Goal: Communication & Community: Participate in discussion

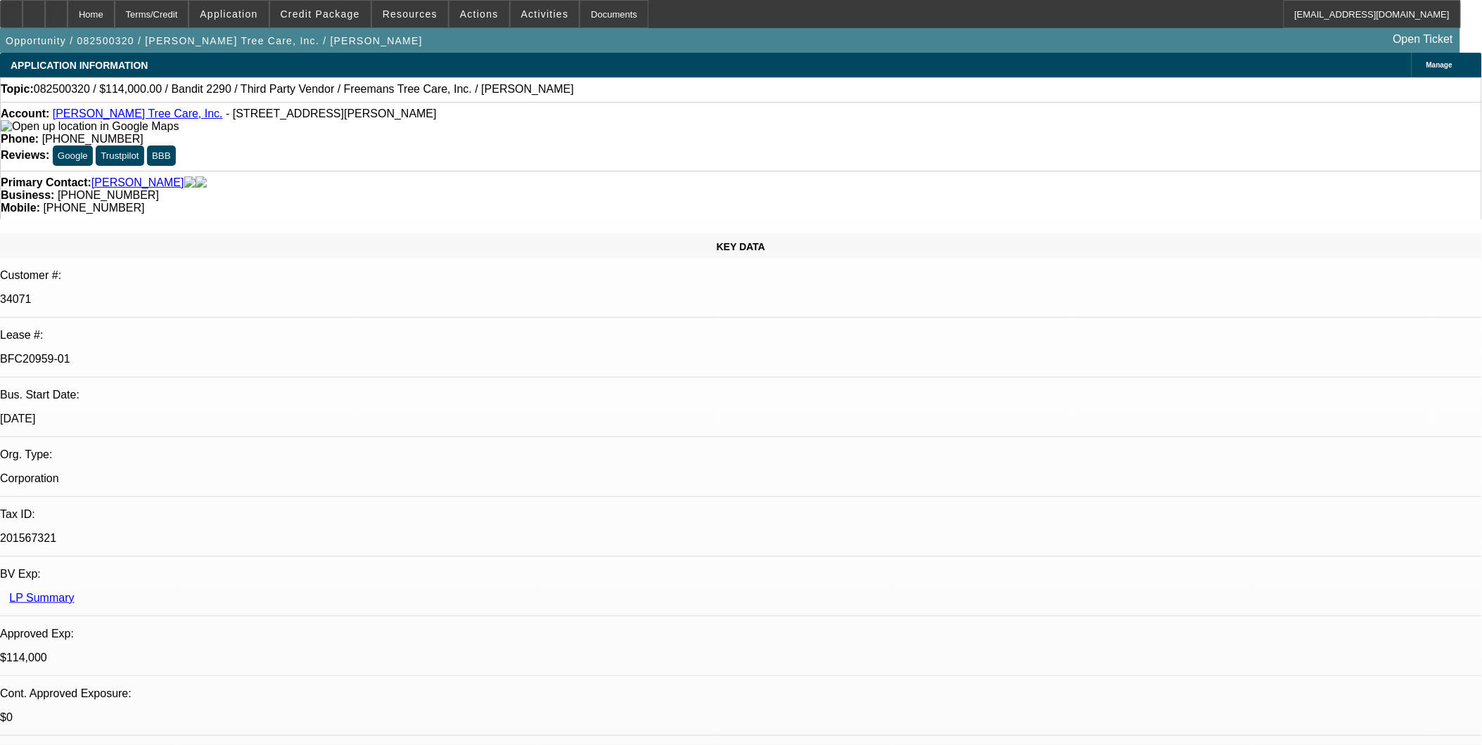
select select "0"
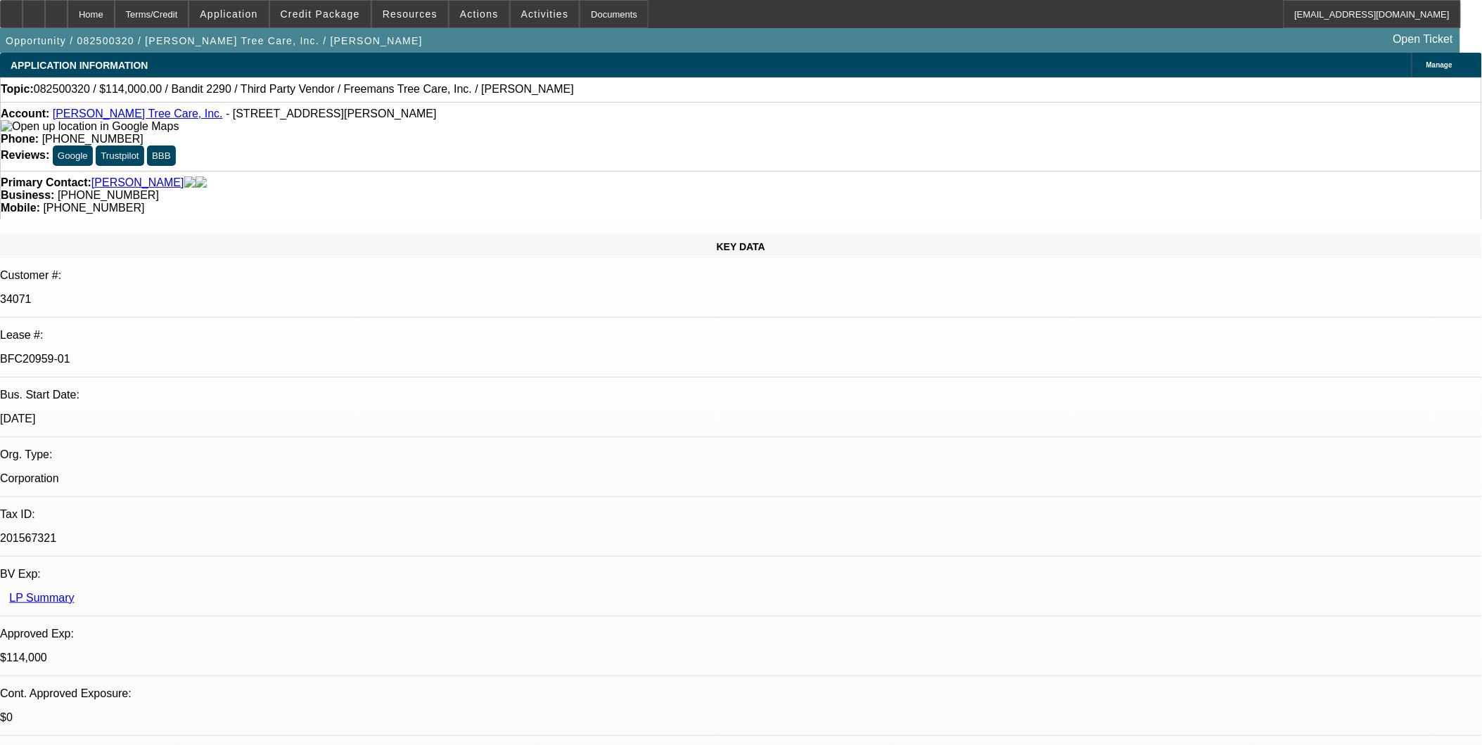
select select "0"
select select "2"
select select "0"
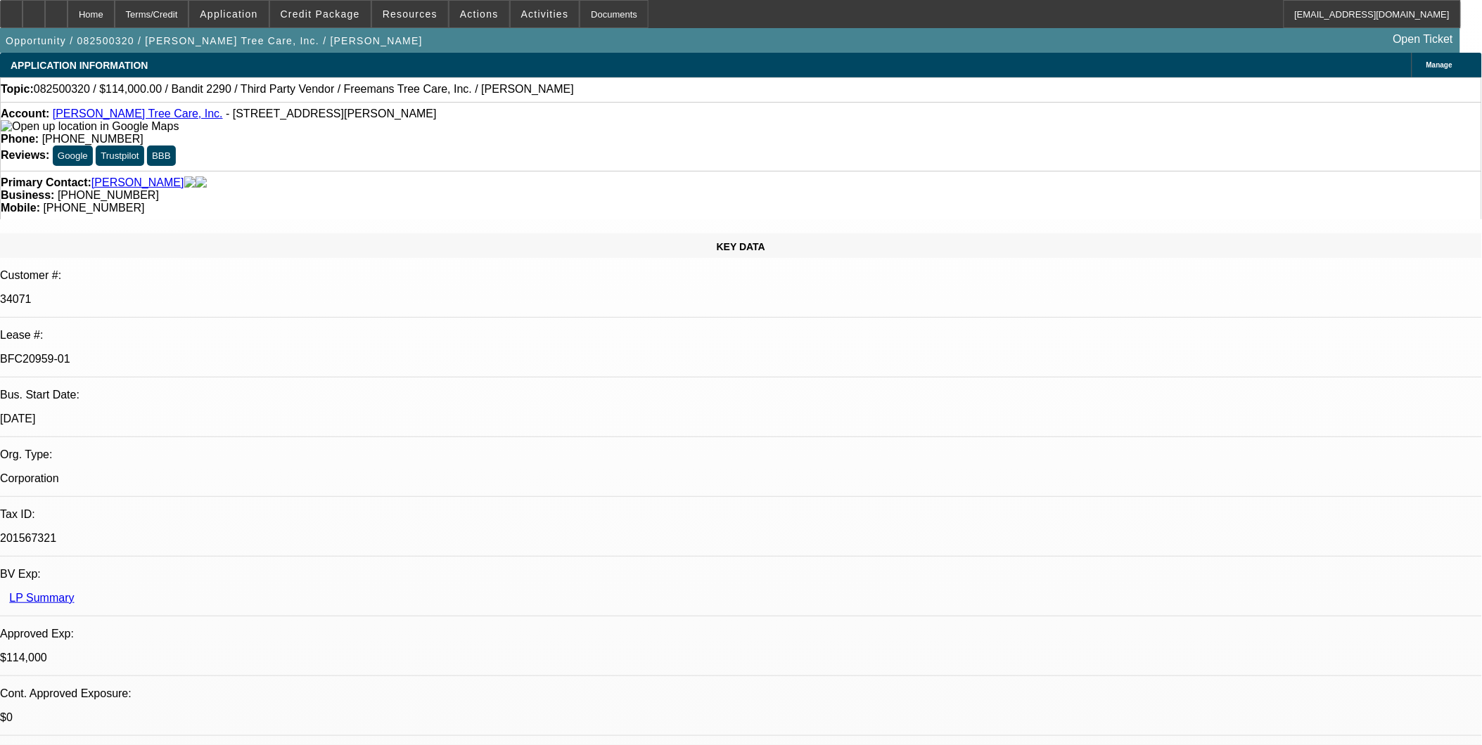
select select "2"
select select "0"
select select "1"
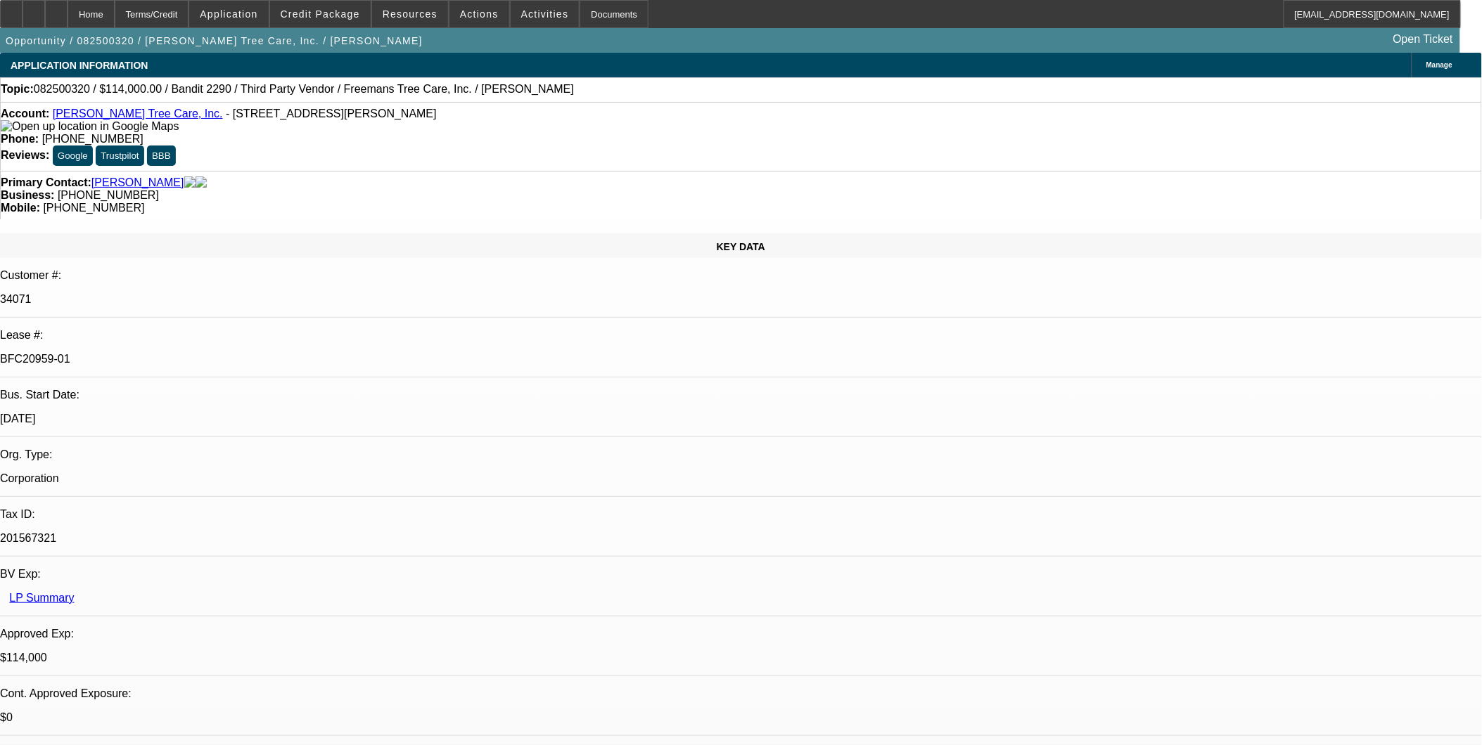
select select "6"
select select "1"
select select "6"
select select "1"
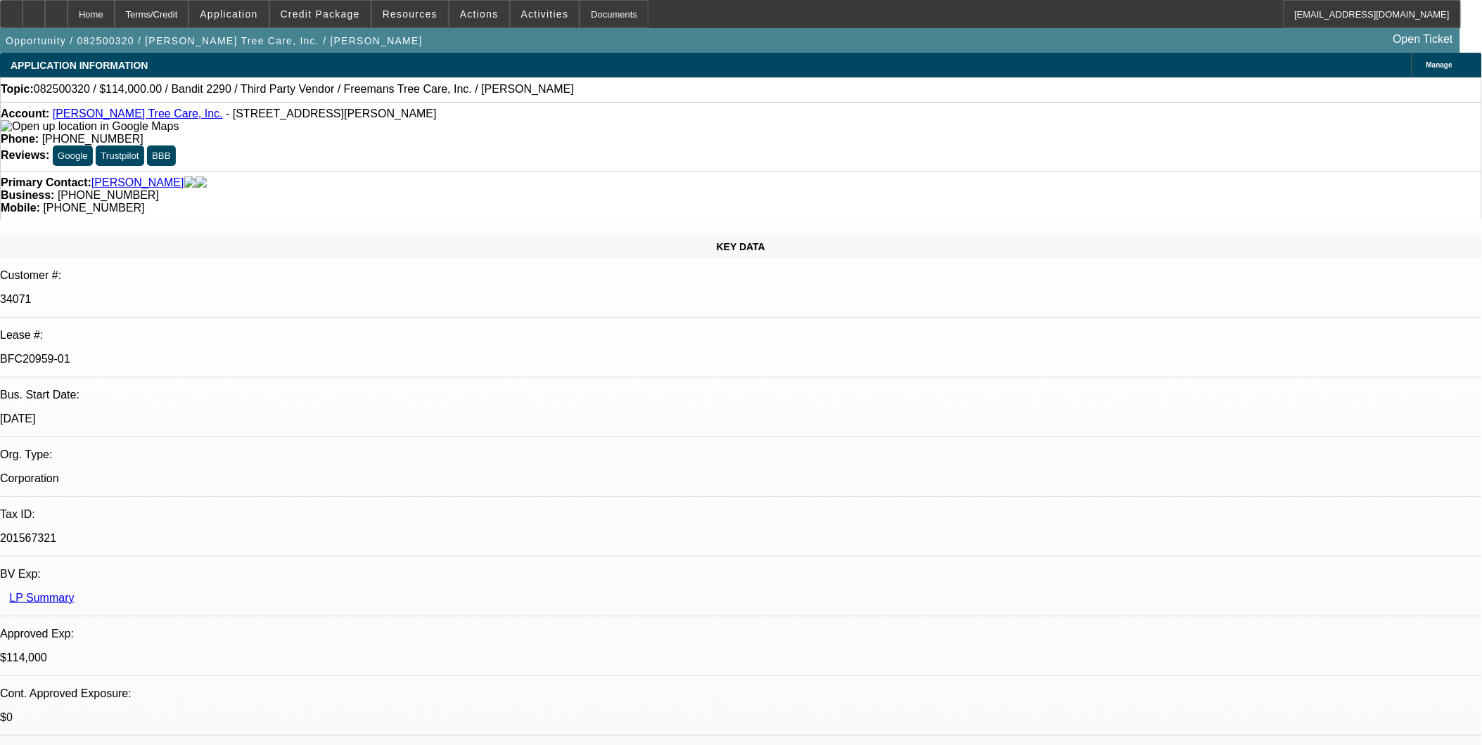
select select "2"
select select "6"
select select "1"
select select "2"
select select "6"
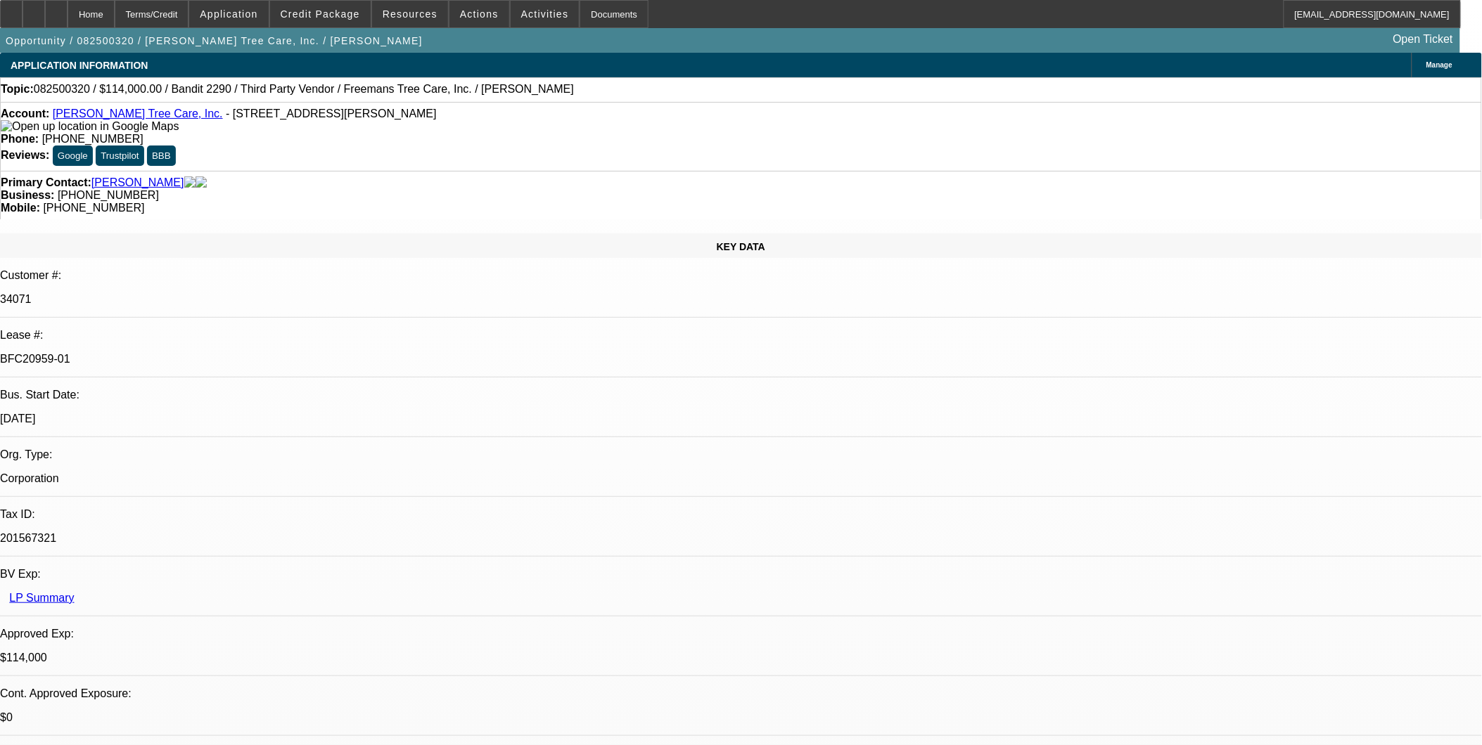
drag, startPoint x: 1158, startPoint y: 364, endPoint x: 1136, endPoint y: 364, distance: 21.8
drag, startPoint x: 1037, startPoint y: 352, endPoint x: 1121, endPoint y: 384, distance: 90.4
drag, startPoint x: 1121, startPoint y: 384, endPoint x: 1098, endPoint y: 385, distance: 22.5
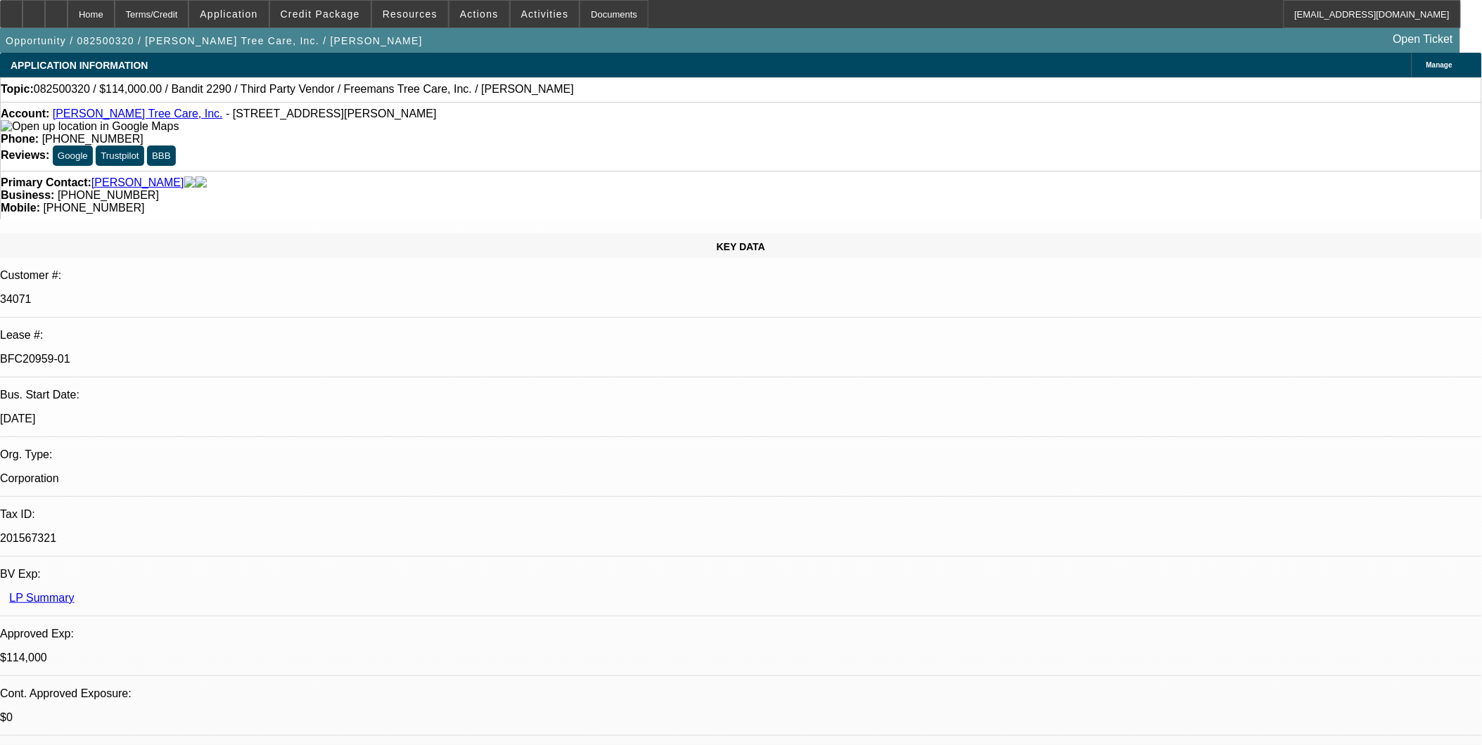
drag, startPoint x: 1039, startPoint y: 381, endPoint x: 1310, endPoint y: 385, distance: 271.5
